Goal: Ask a question

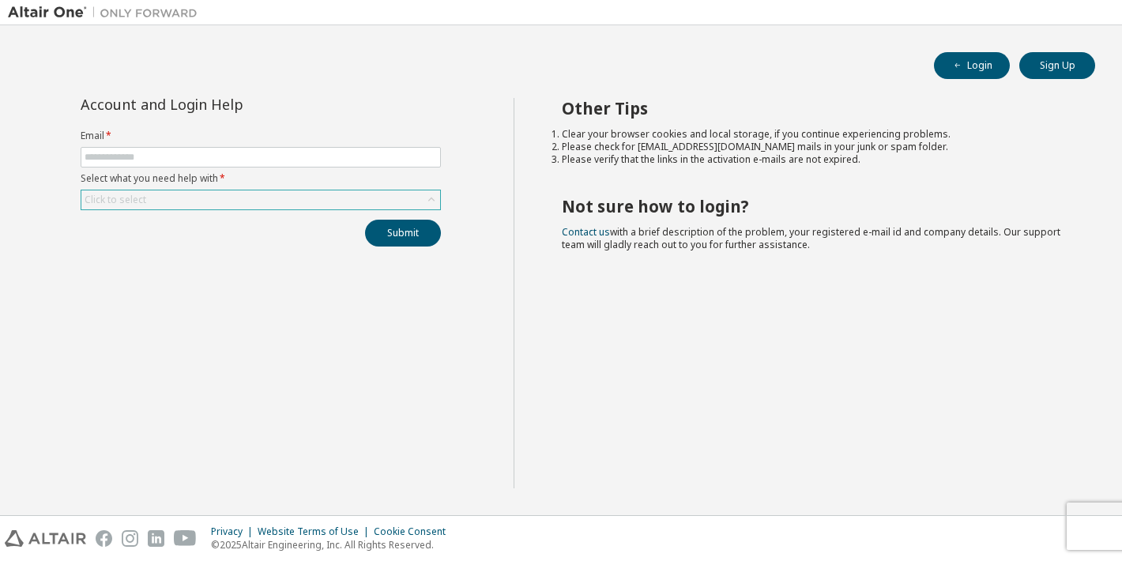
click at [330, 199] on div "Click to select" at bounding box center [260, 199] width 359 height 19
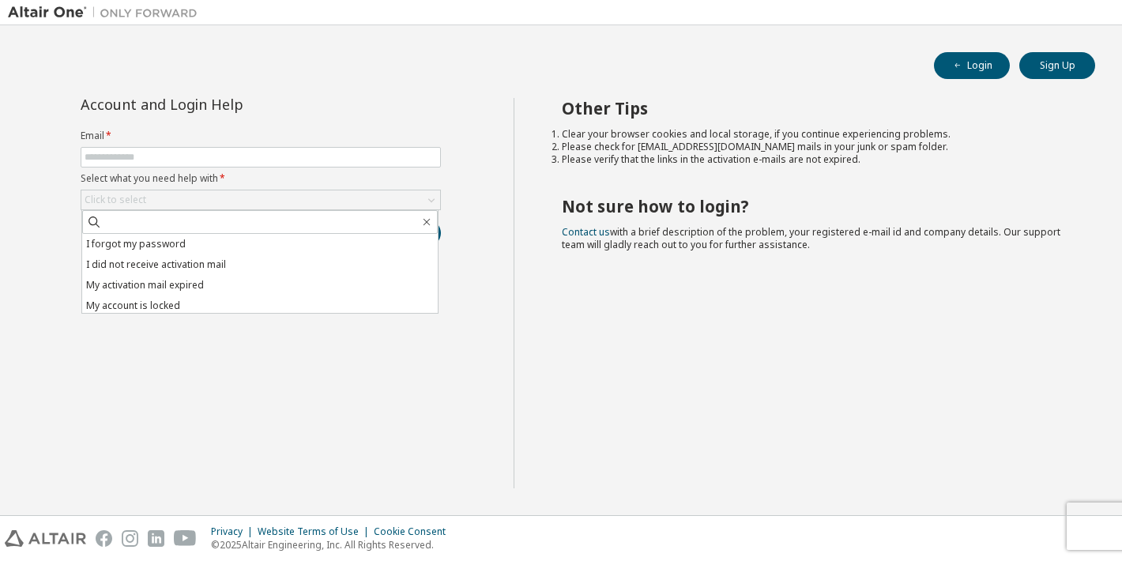
click at [336, 145] on form "Email * Select what you need help with * Click to select I forgot my password I…" at bounding box center [261, 170] width 360 height 81
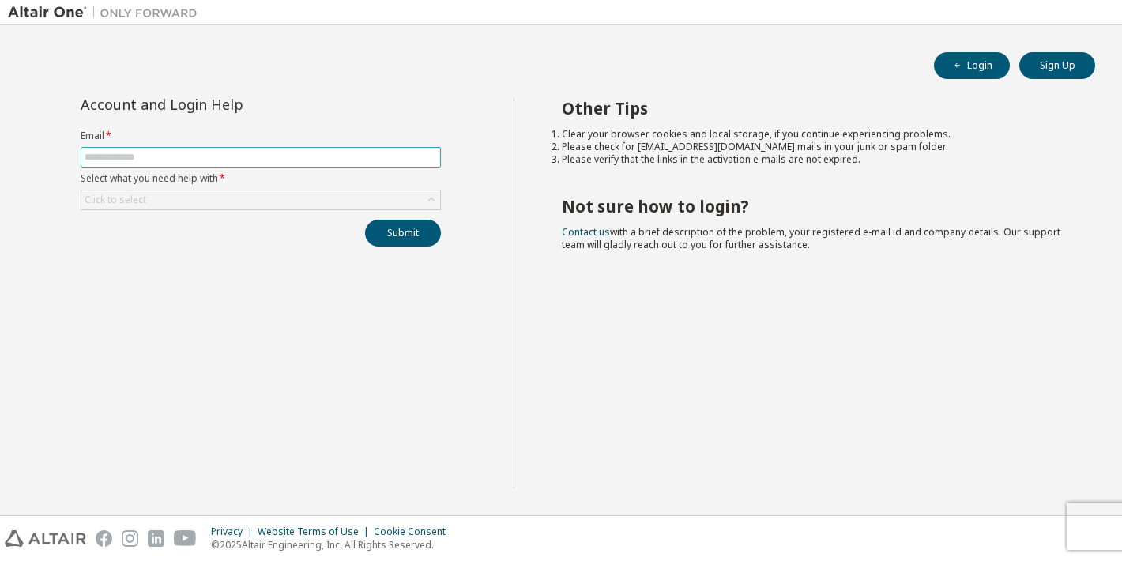
click at [333, 152] on input "text" at bounding box center [261, 157] width 352 height 13
type input "**********"
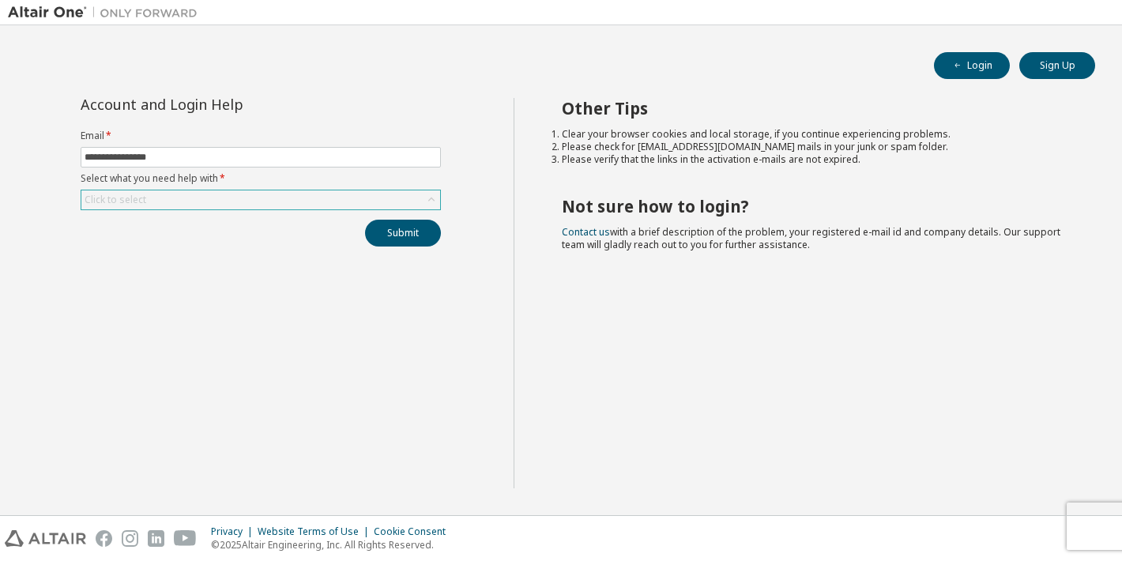
click at [206, 199] on div "Click to select" at bounding box center [260, 199] width 359 height 19
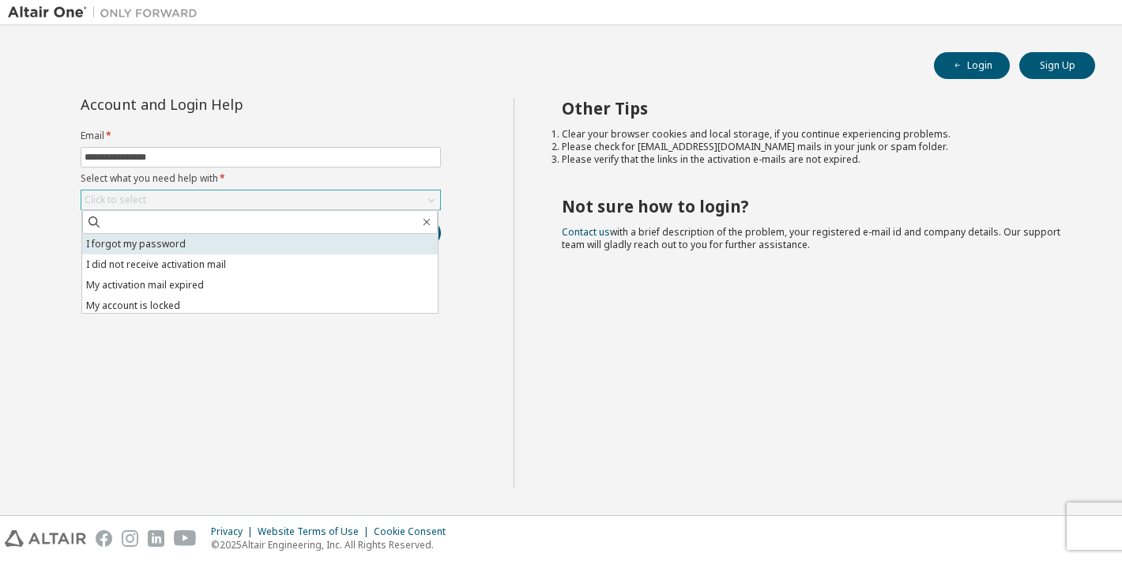
click at [195, 242] on li "I forgot my password" at bounding box center [259, 244] width 355 height 21
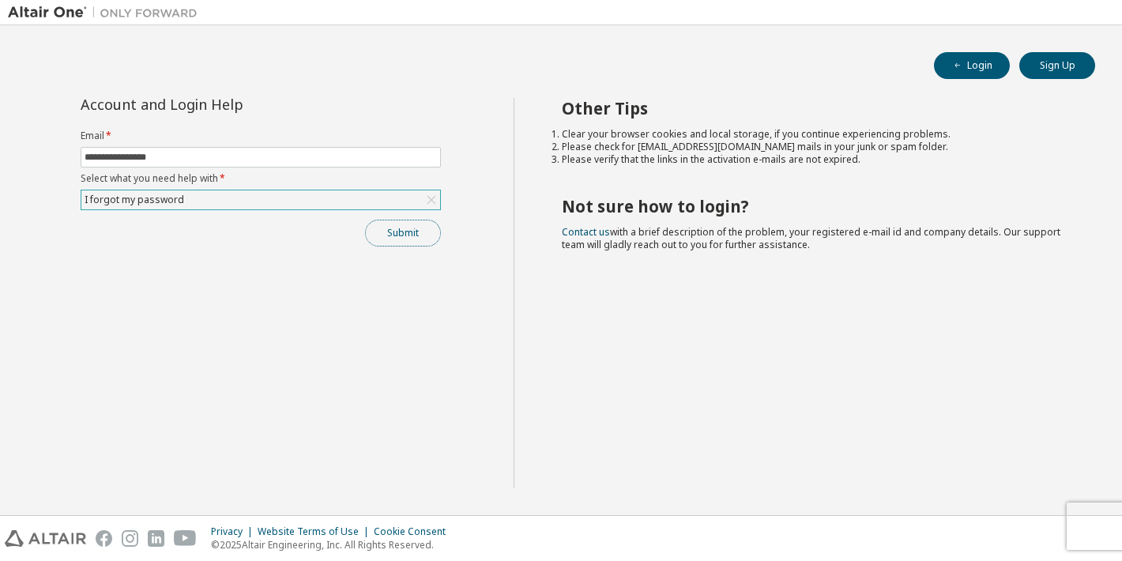
click at [418, 228] on button "Submit" at bounding box center [403, 233] width 76 height 27
